Goal: Task Accomplishment & Management: Use online tool/utility

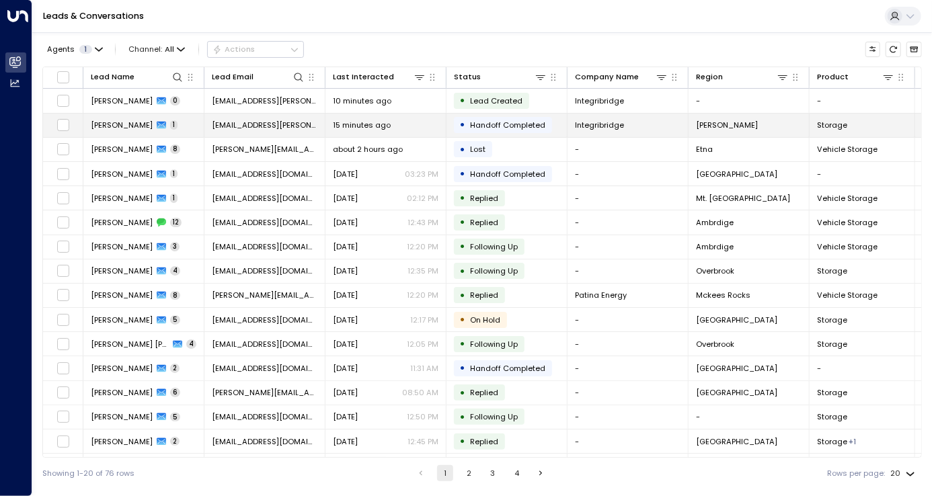
click at [525, 124] on span "Handoff Completed" at bounding box center [507, 125] width 75 height 11
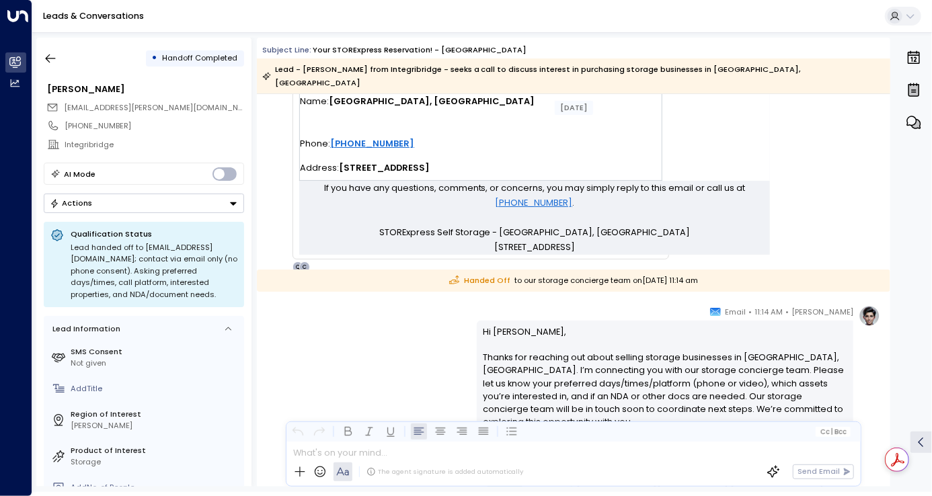
scroll to position [839, 0]
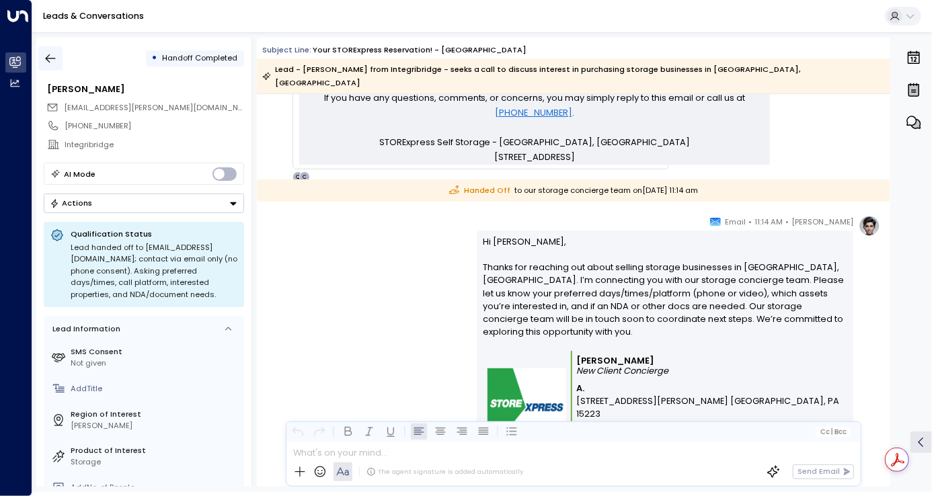
click at [44, 61] on icon "button" at bounding box center [50, 58] width 13 height 13
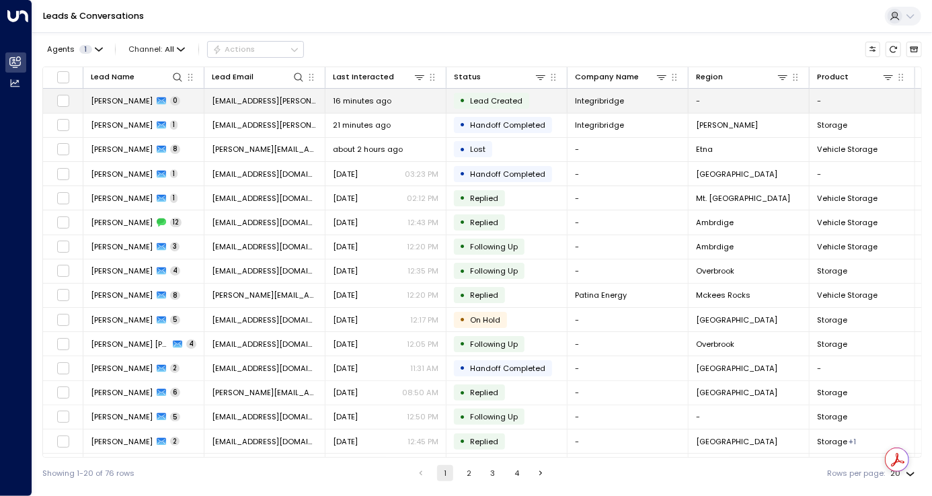
click at [180, 100] on td "[PERSON_NAME] 0" at bounding box center [143, 101] width 121 height 24
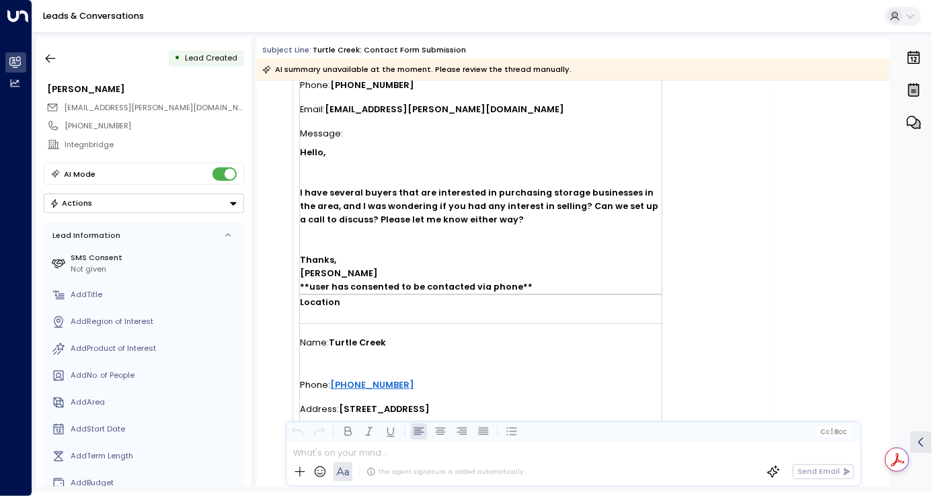
scroll to position [611, 0]
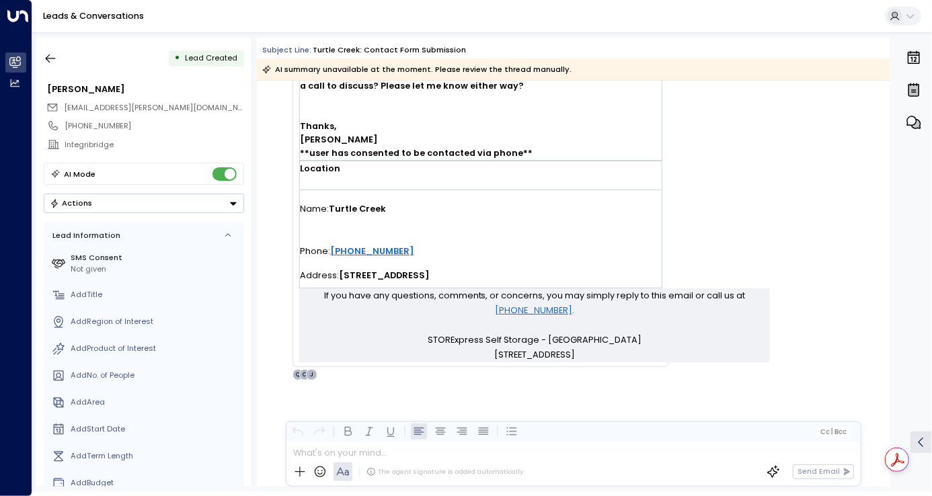
click at [184, 204] on button "Actions" at bounding box center [144, 204] width 200 height 20
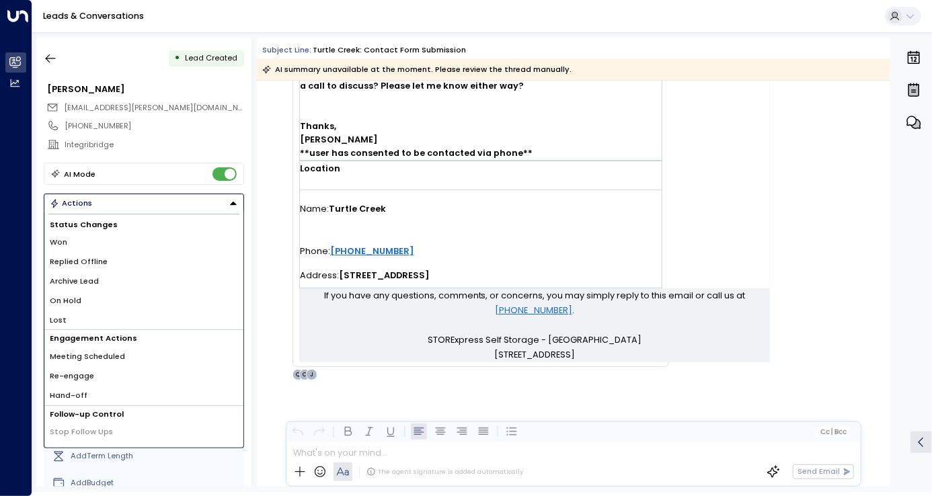
click at [114, 393] on li "Hand-off" at bounding box center [143, 396] width 199 height 20
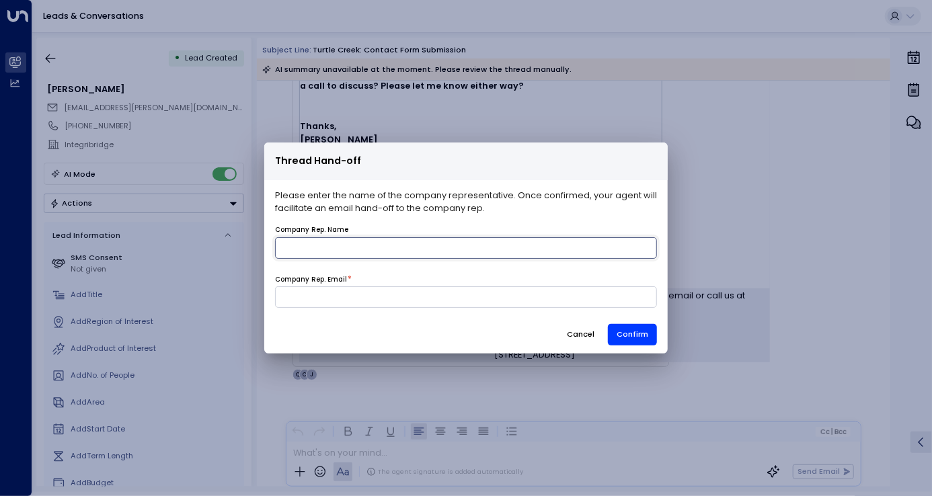
click at [354, 245] on input "name" at bounding box center [466, 248] width 382 height 22
type input "******"
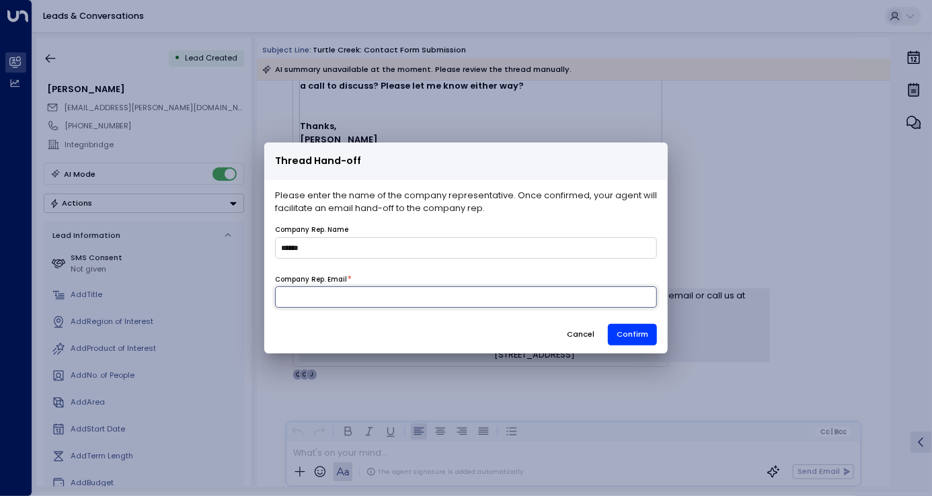
click at [326, 299] on input at bounding box center [466, 297] width 382 height 22
type input "**********"
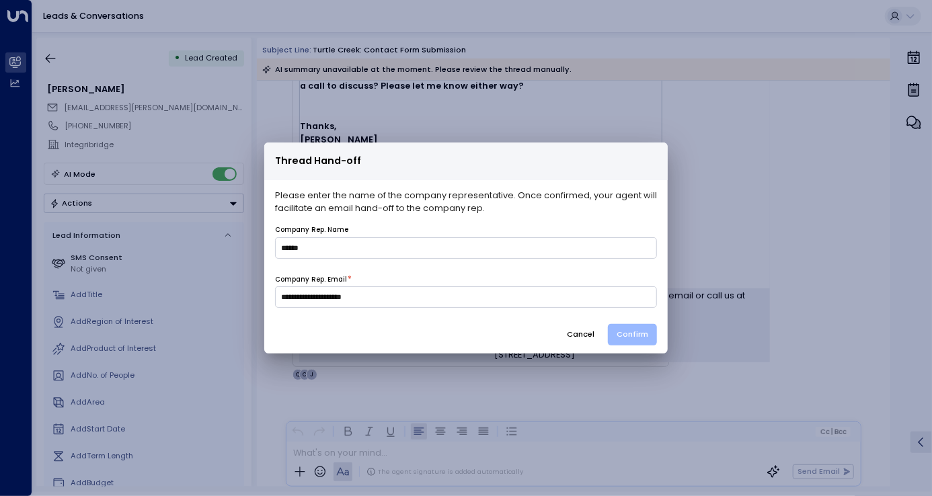
click at [624, 332] on button "Confirm" at bounding box center [632, 335] width 49 height 22
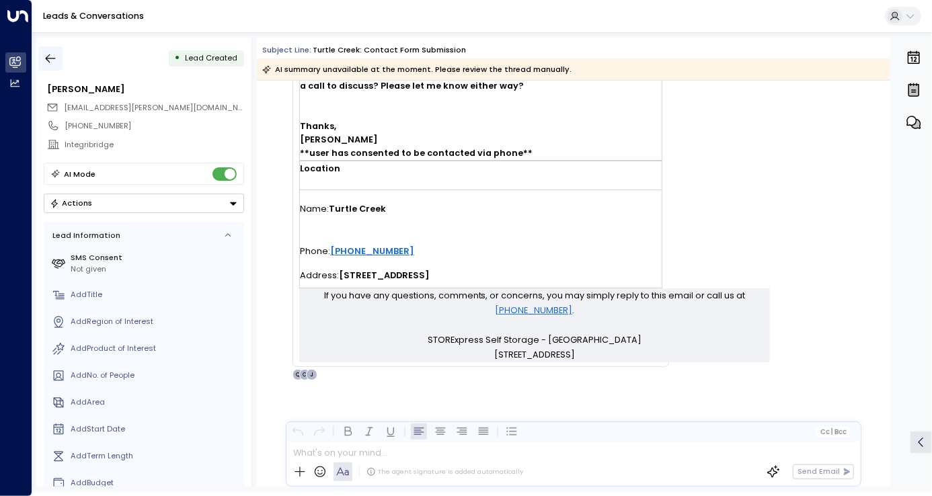
click at [50, 61] on icon "button" at bounding box center [50, 58] width 13 height 13
